Goal: Transaction & Acquisition: Purchase product/service

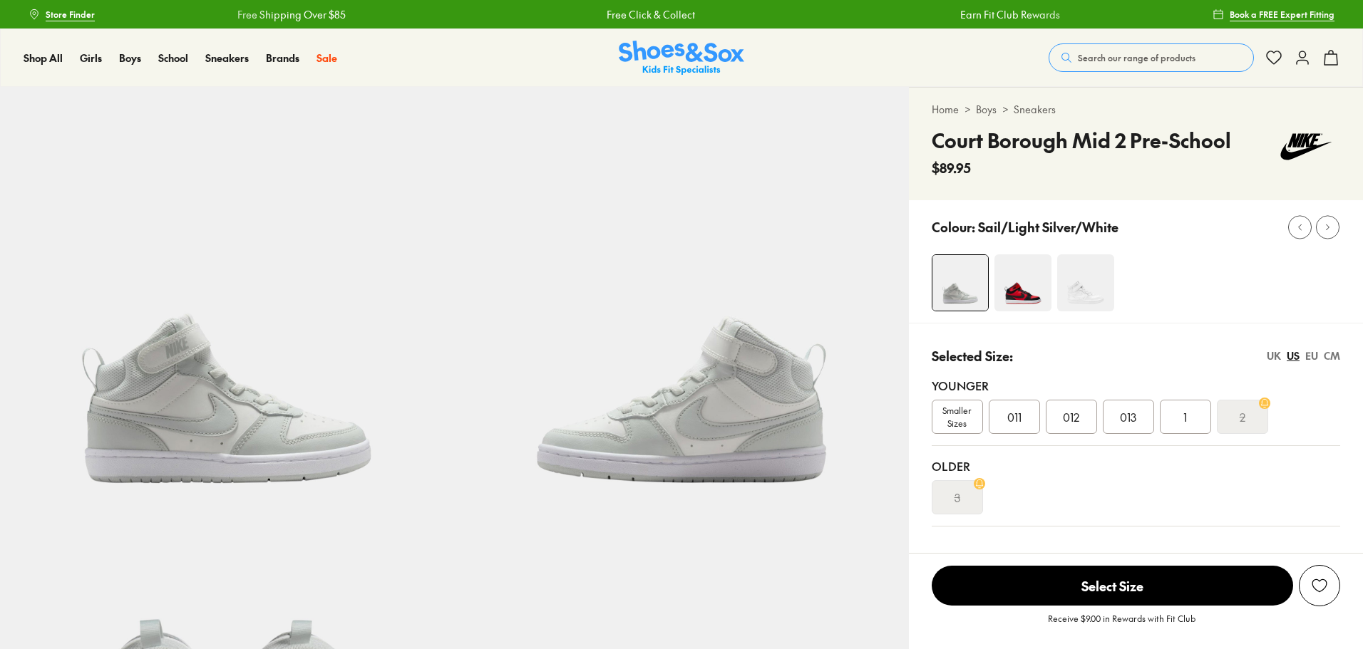
select select "*"
click at [1092, 52] on span "Search our range of products" at bounding box center [1137, 57] width 118 height 13
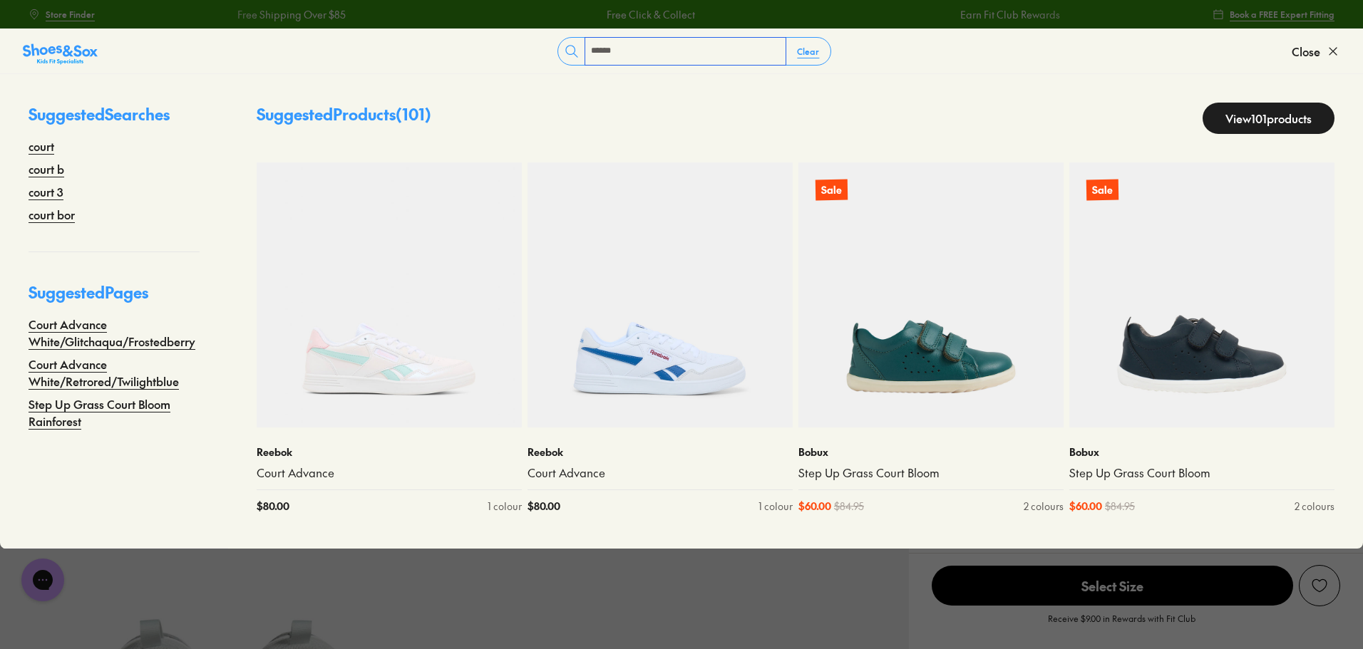
type input "**********"
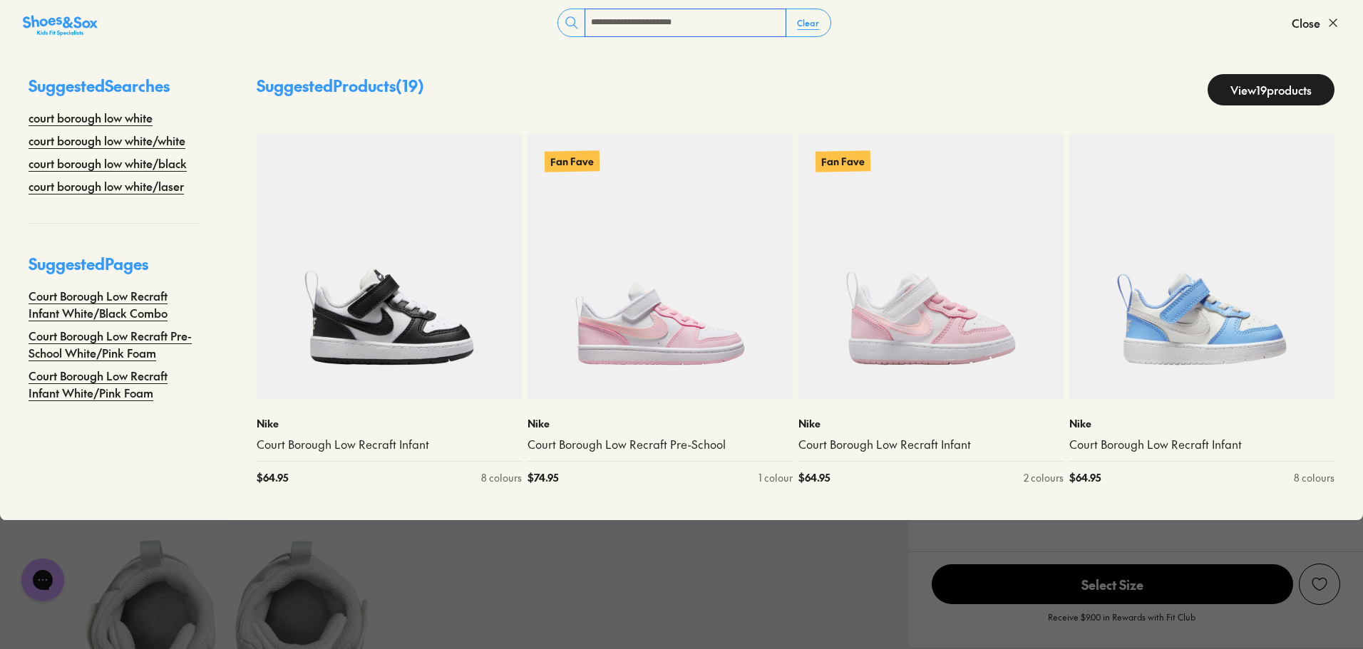
scroll to position [143, 0]
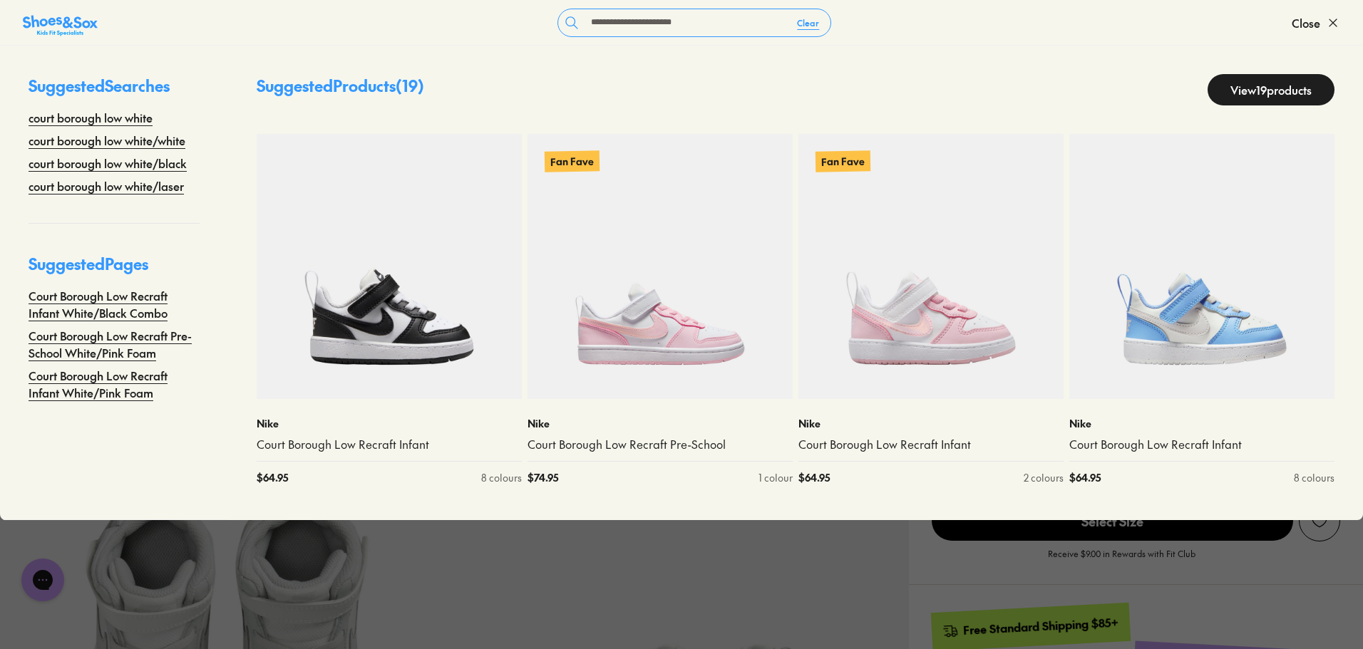
click at [1234, 85] on link "View 19 products" at bounding box center [1270, 89] width 127 height 31
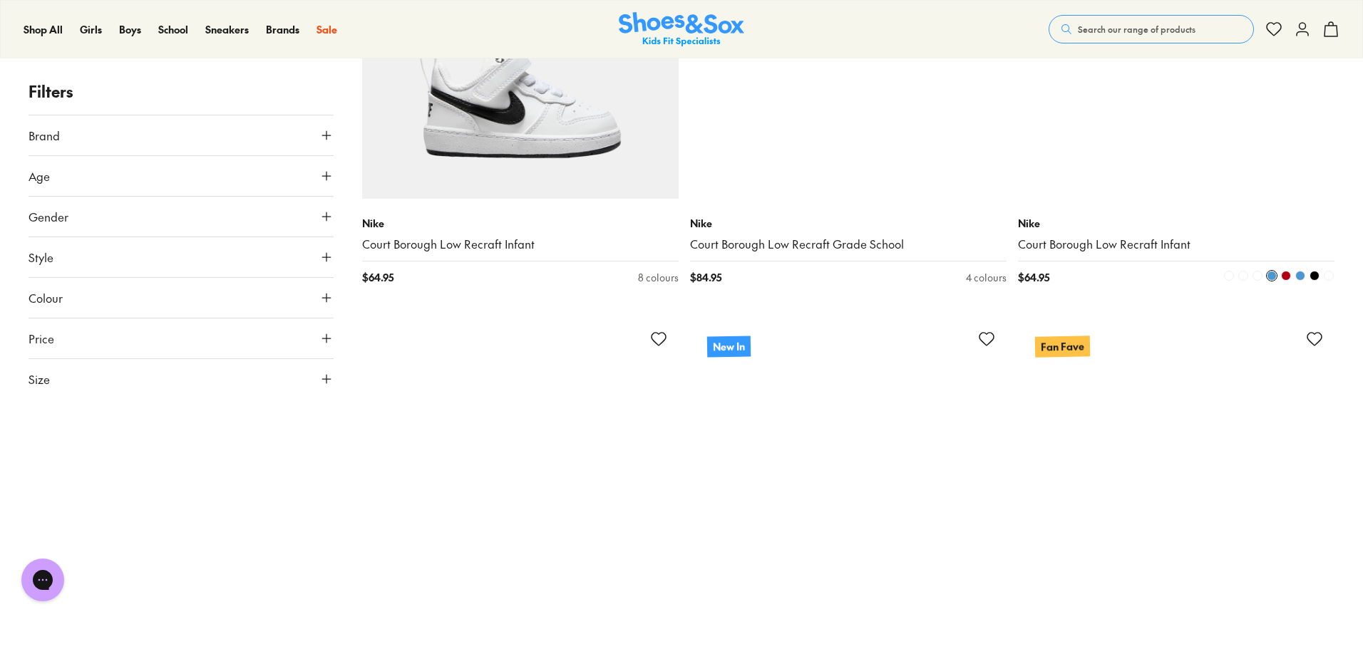
scroll to position [1853, 0]
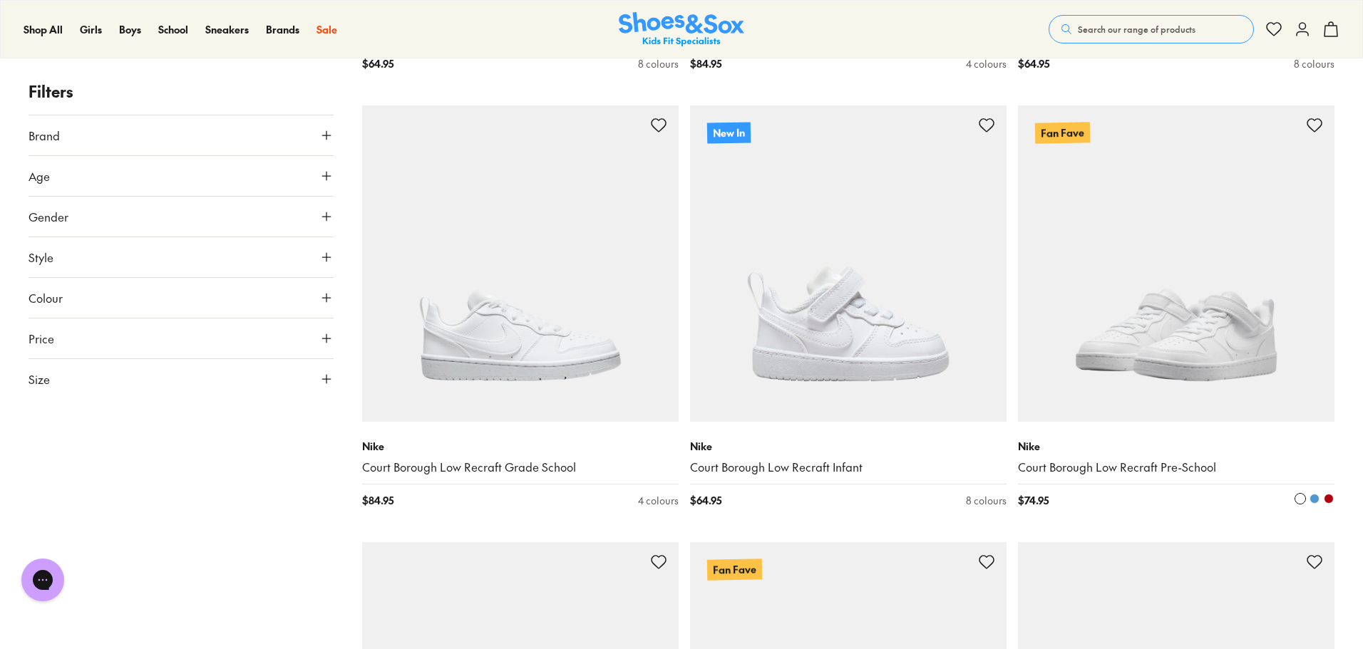
click at [1165, 339] on img at bounding box center [1176, 263] width 316 height 316
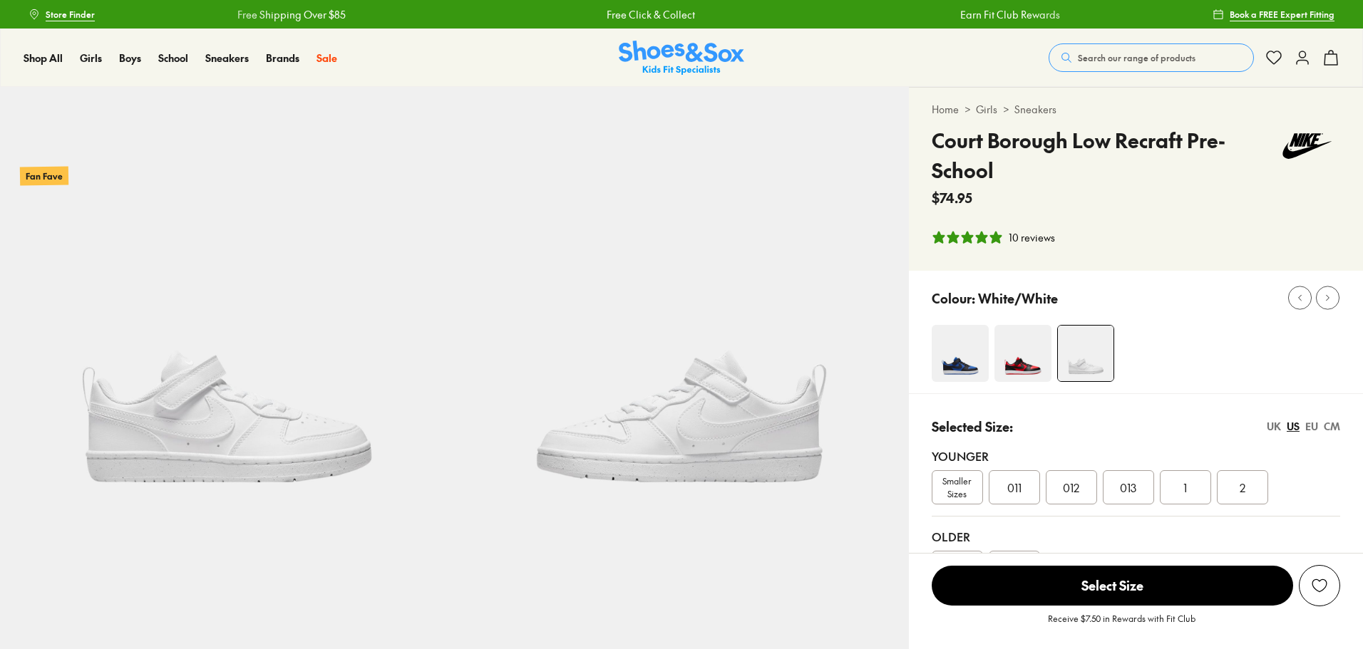
select select "*"
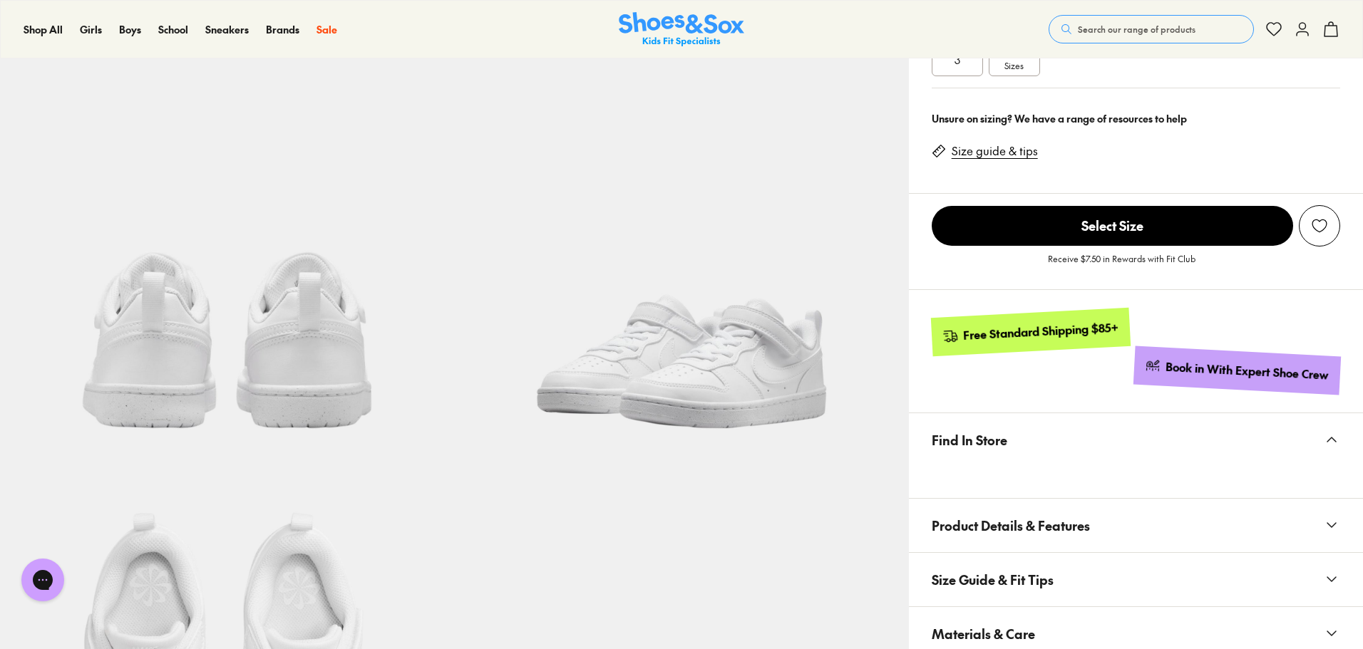
scroll to position [642, 0]
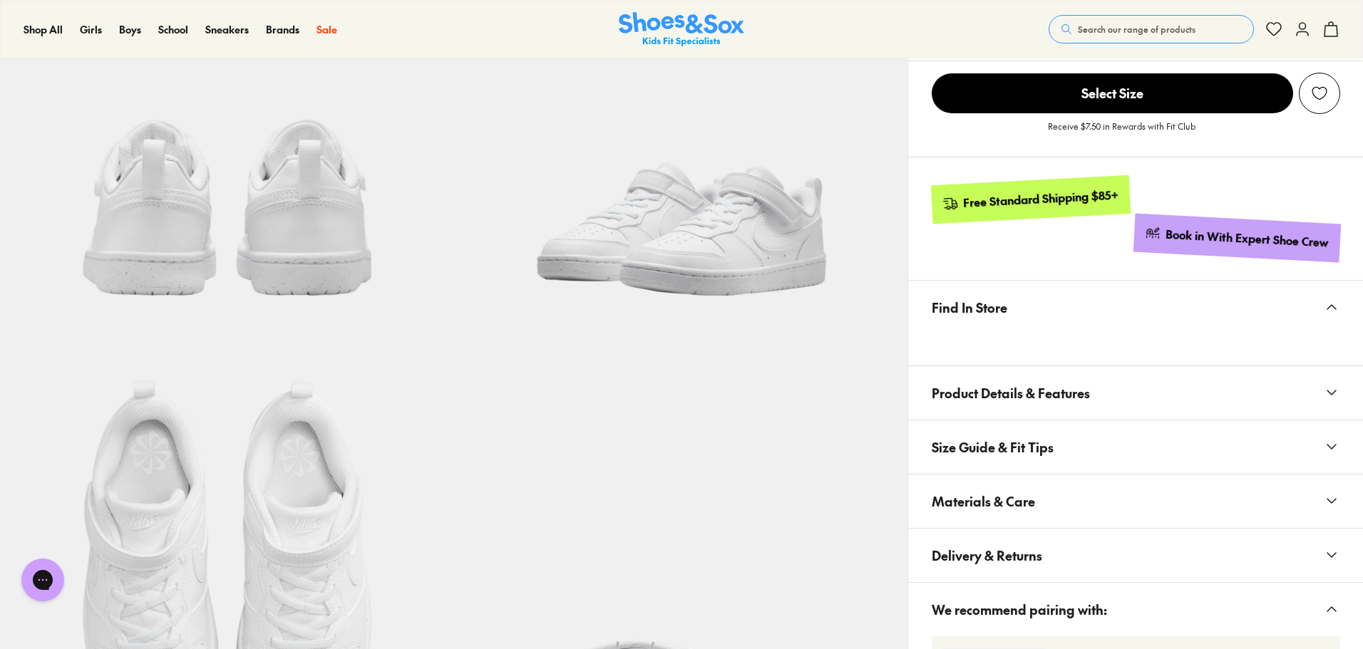
click at [1327, 508] on icon at bounding box center [1331, 501] width 17 height 17
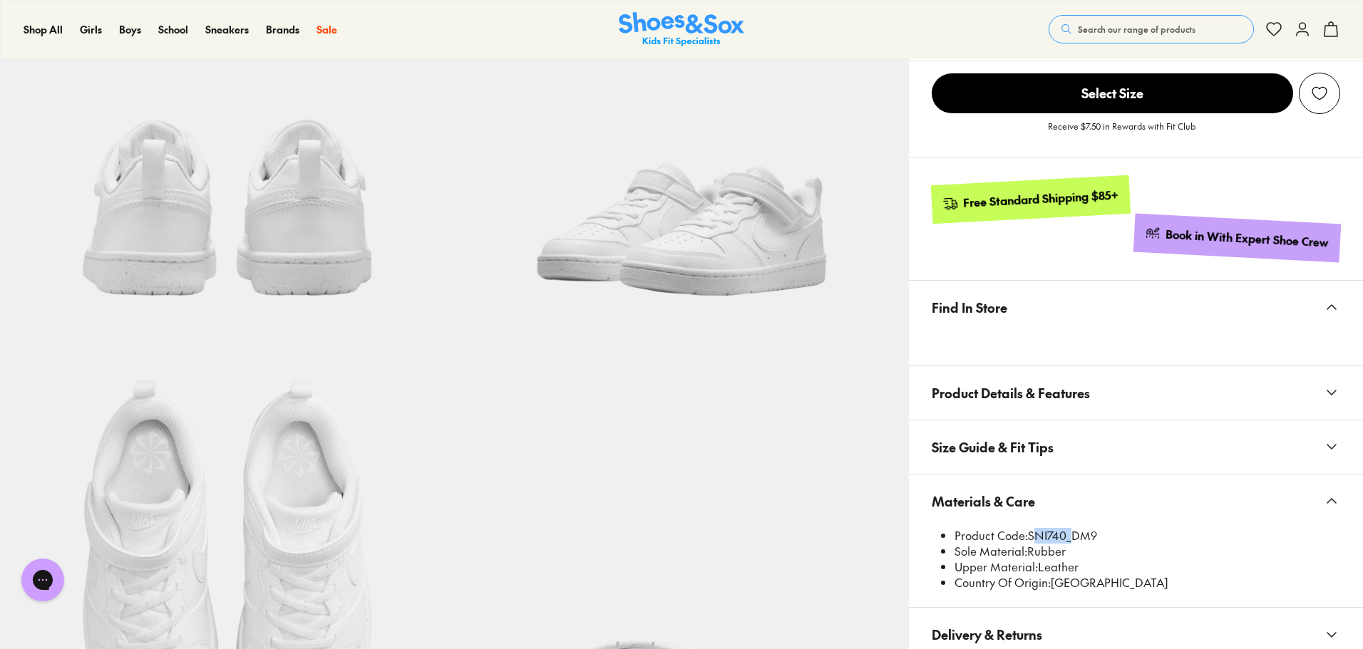
drag, startPoint x: 1067, startPoint y: 536, endPoint x: 1034, endPoint y: 535, distance: 32.8
click at [1028, 533] on li "Product Code: SNI740_DM9" at bounding box center [1147, 536] width 386 height 16
copy li "SNI740"
